Goal: Task Accomplishment & Management: Use online tool/utility

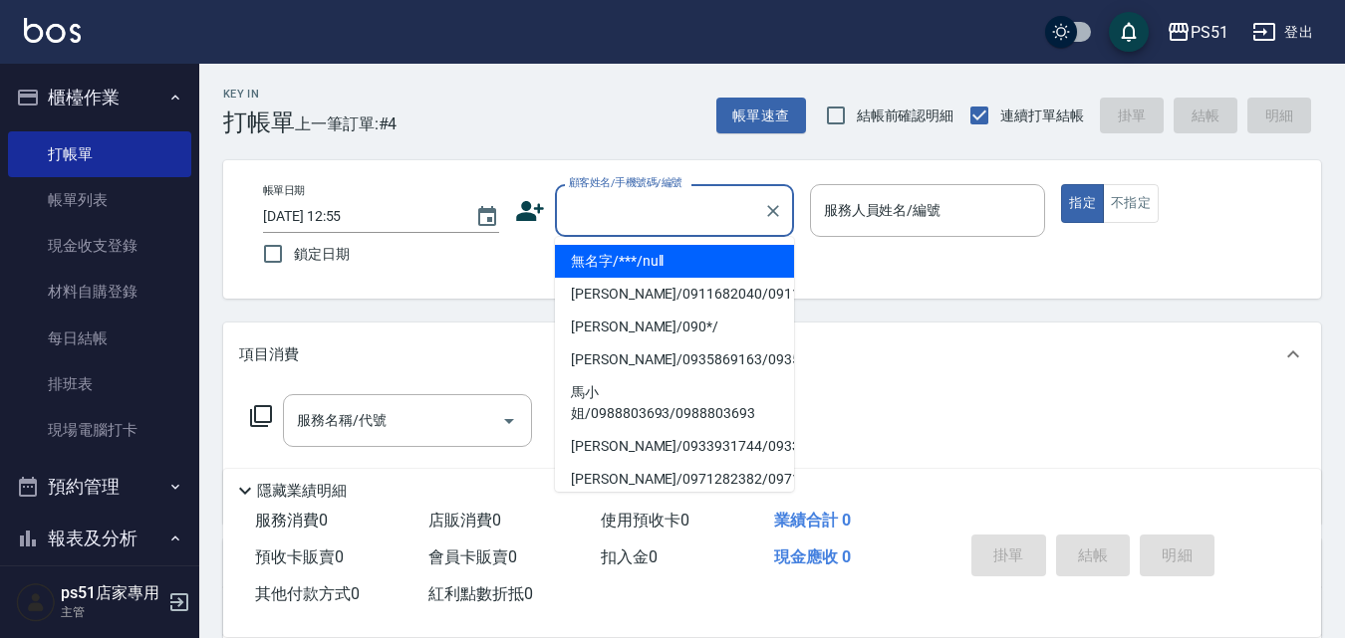
click at [575, 224] on input "顧客姓名/手機號碼/編號" at bounding box center [659, 210] width 191 height 35
click at [641, 253] on li "無名字/***/null" at bounding box center [674, 261] width 239 height 33
type input "無名字/***/null"
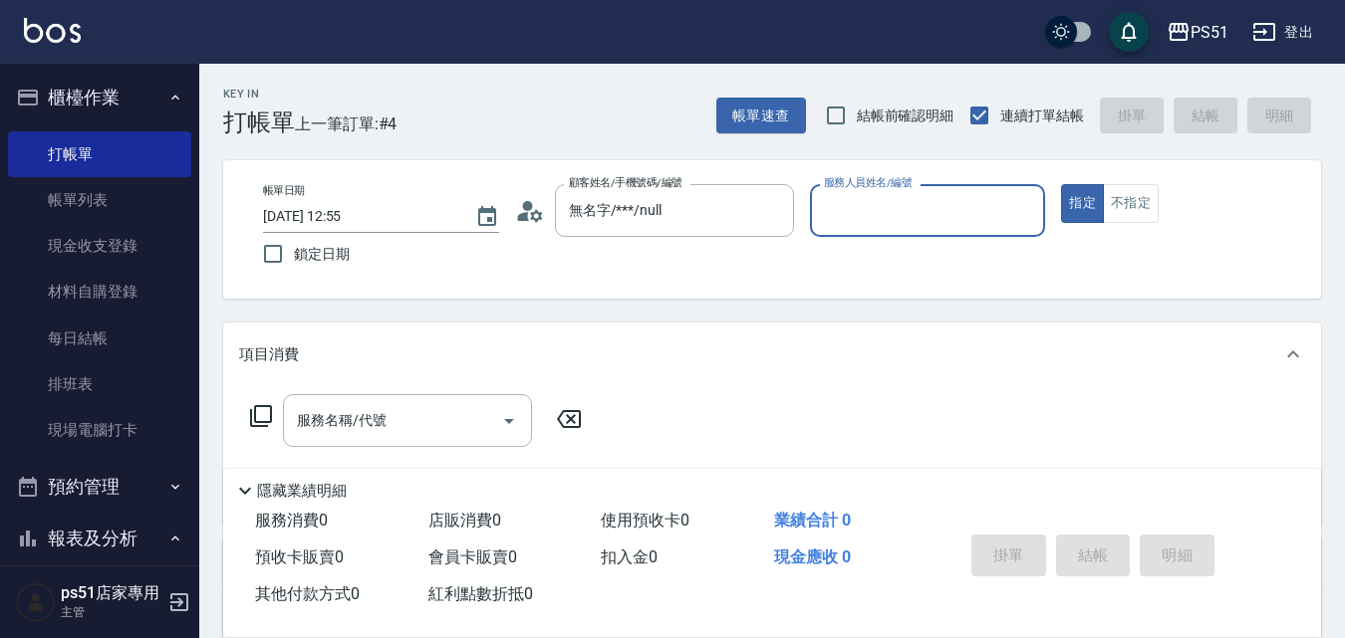
click at [862, 219] on input "服務人員姓名/編號" at bounding box center [928, 210] width 218 height 35
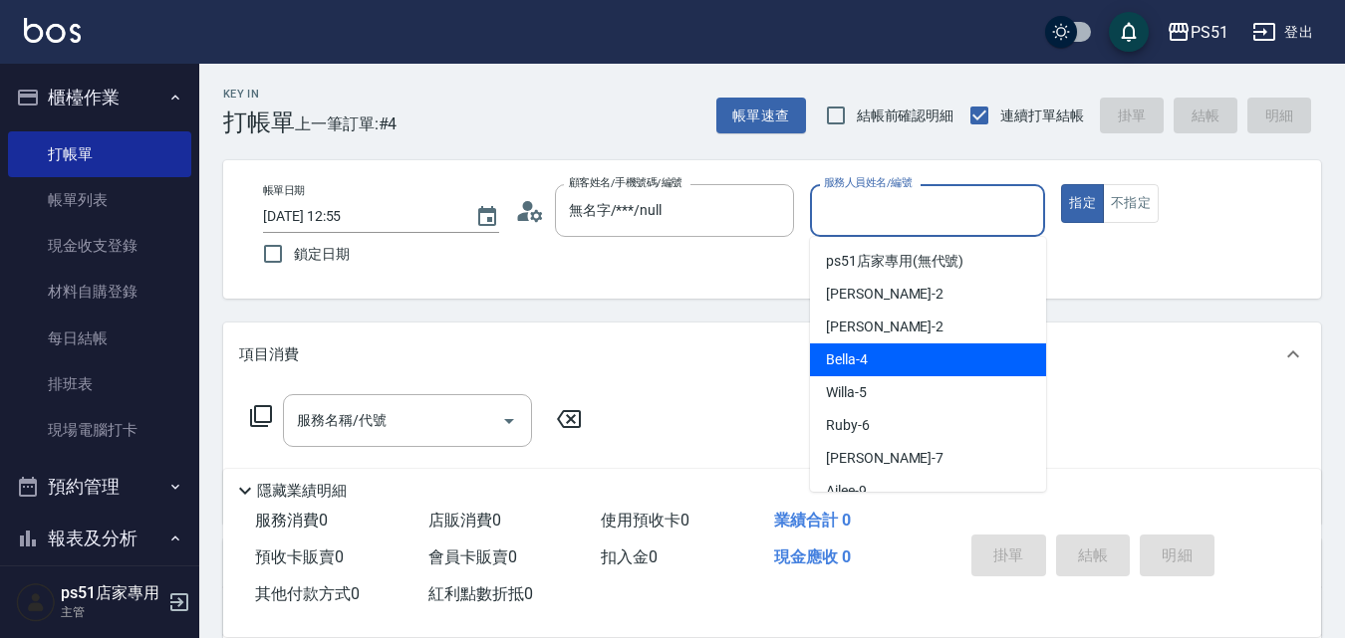
click at [899, 360] on div "Bella -4" at bounding box center [928, 360] width 236 height 33
type input "Bella-4"
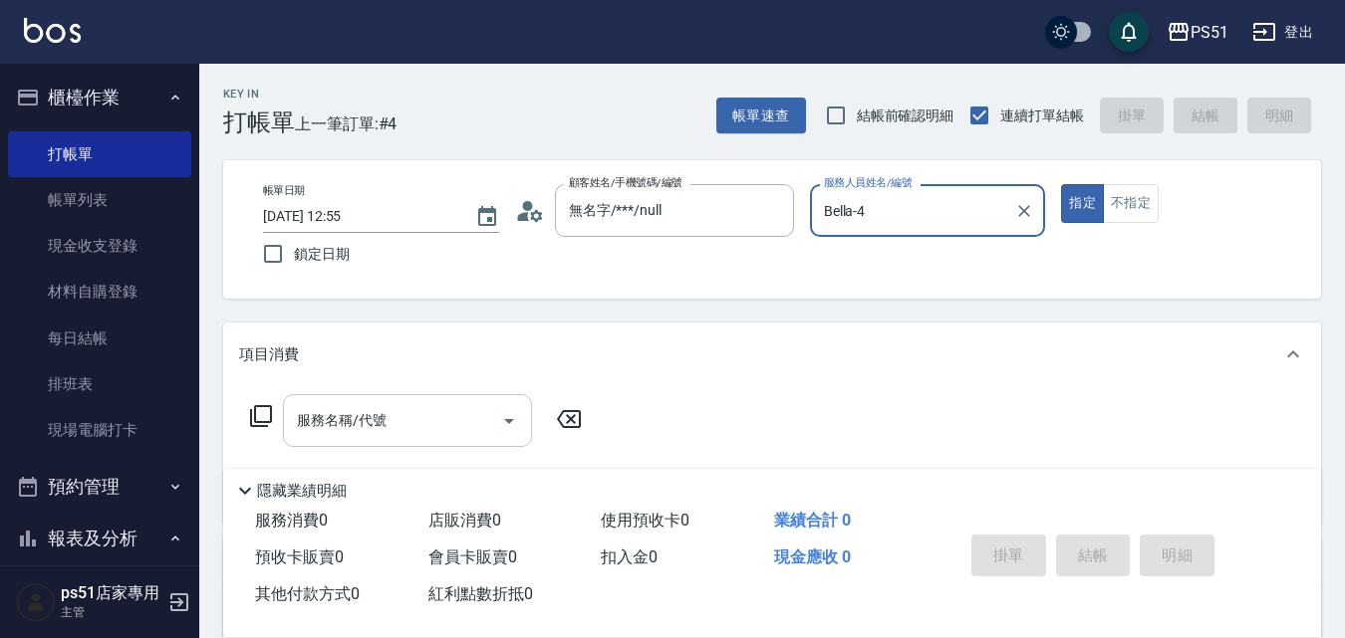
click at [359, 421] on div "服務名稱/代號 服務名稱/代號" at bounding box center [407, 420] width 249 height 53
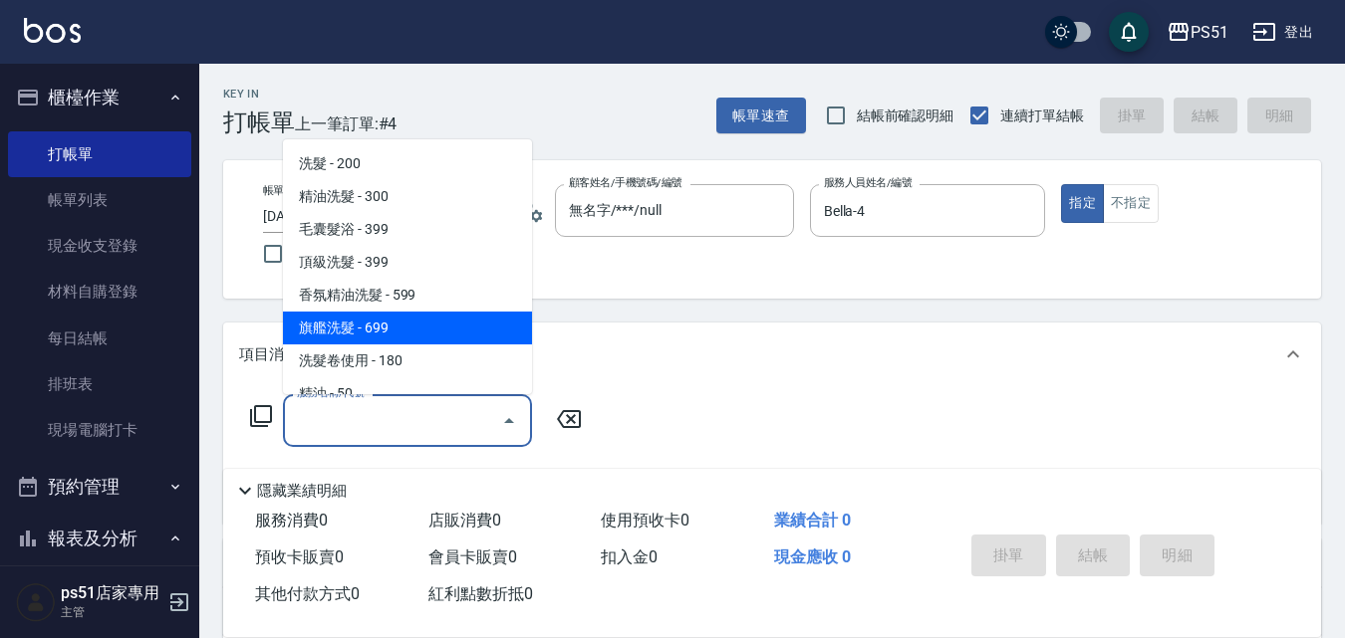
click at [440, 325] on span "旗艦洗髮 - 699" at bounding box center [407, 328] width 249 height 33
type input "旗艦洗髮(106)"
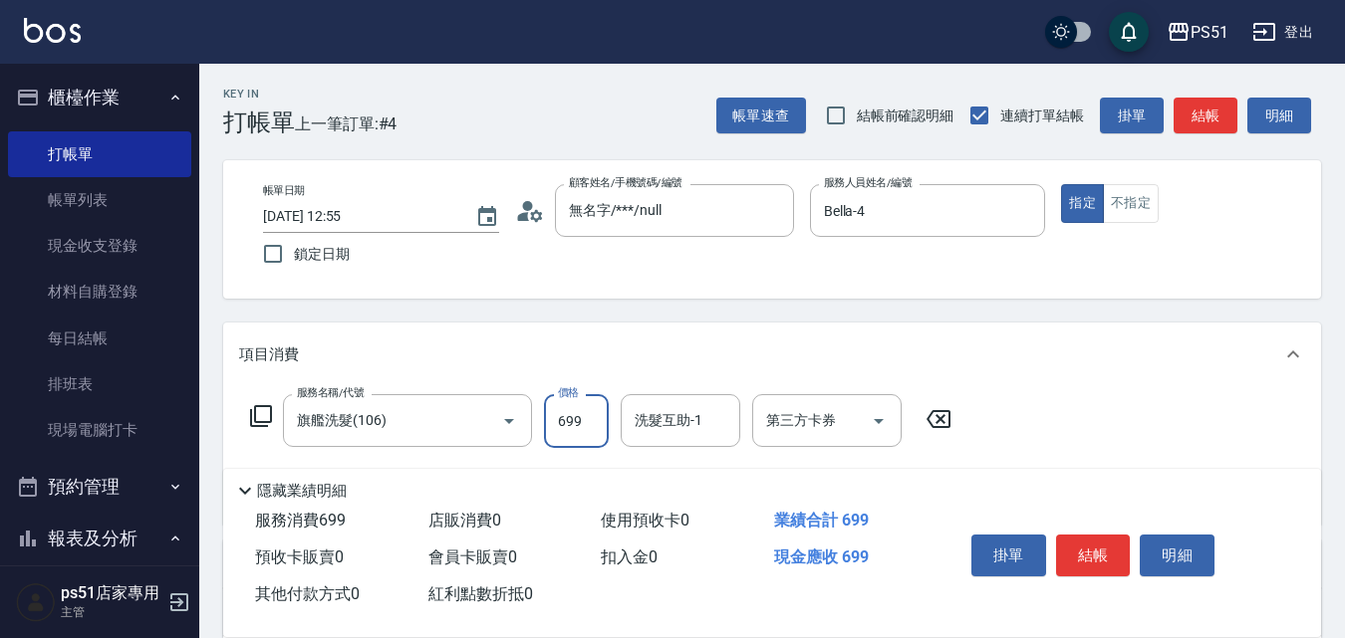
click at [584, 432] on input "699" at bounding box center [576, 421] width 65 height 54
type input "799"
click at [1142, 197] on button "不指定" at bounding box center [1131, 203] width 56 height 39
click at [1194, 122] on button "結帳" at bounding box center [1205, 116] width 64 height 37
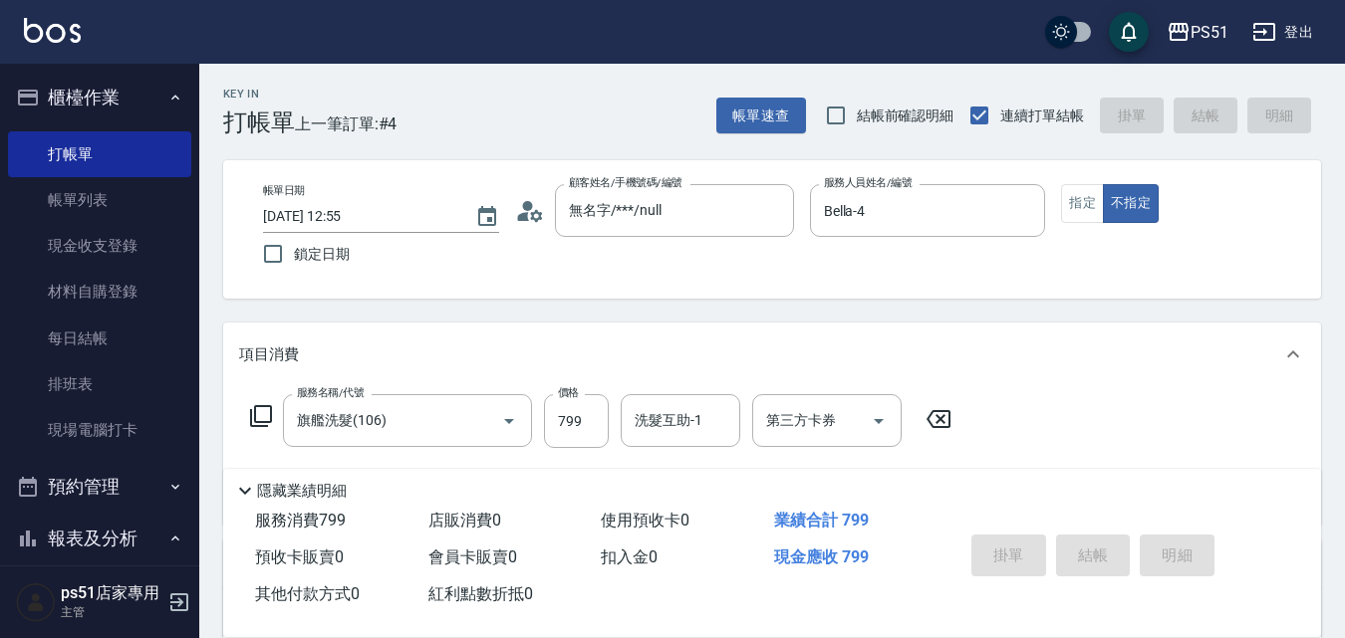
type input "[DATE] 13:26"
